Goal: Find specific page/section: Find specific page/section

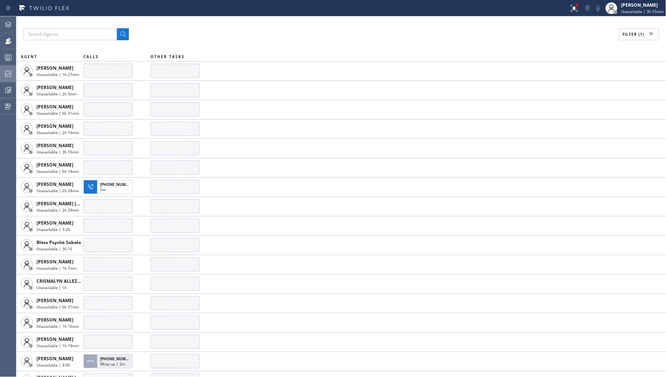
click at [7, 70] on icon at bounding box center [8, 73] width 9 height 9
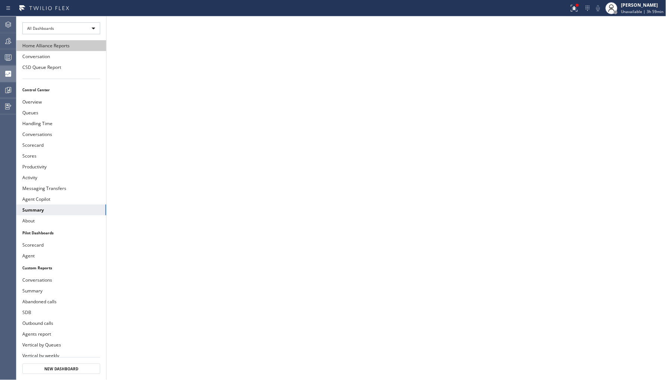
click at [17, 46] on button "Home Alliance Reports" at bounding box center [61, 45] width 90 height 11
click at [13, 37] on div at bounding box center [8, 41] width 16 height 9
